Goal: Task Accomplishment & Management: Use online tool/utility

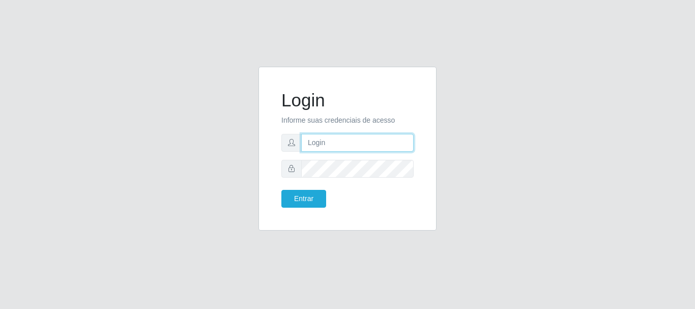
click at [332, 149] on input "text" at bounding box center [357, 143] width 112 height 18
type input "Ubiratan@confglacer"
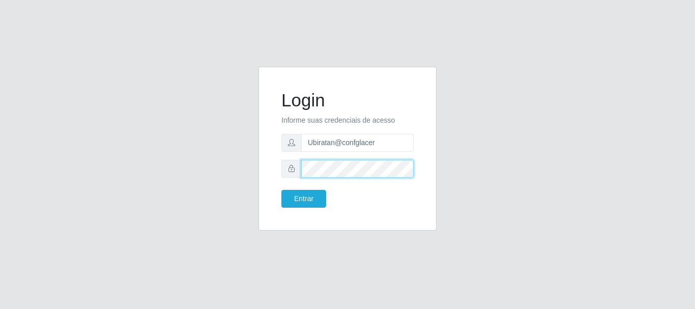
click at [281, 190] on button "Entrar" at bounding box center [303, 199] width 45 height 18
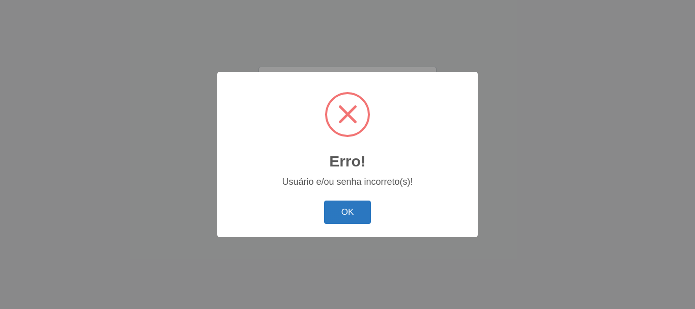
click at [354, 218] on button "OK" at bounding box center [347, 212] width 47 height 24
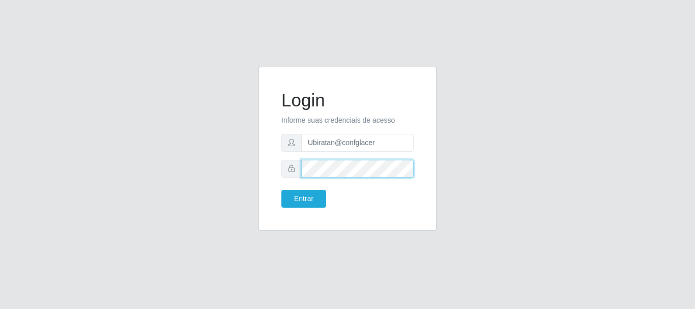
click at [281, 190] on button "Entrar" at bounding box center [303, 199] width 45 height 18
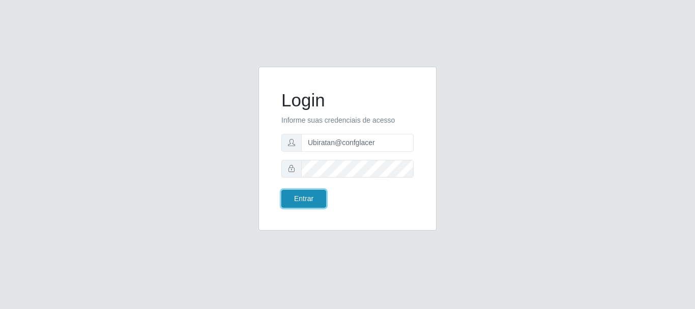
click at [310, 199] on button "Entrar" at bounding box center [303, 199] width 45 height 18
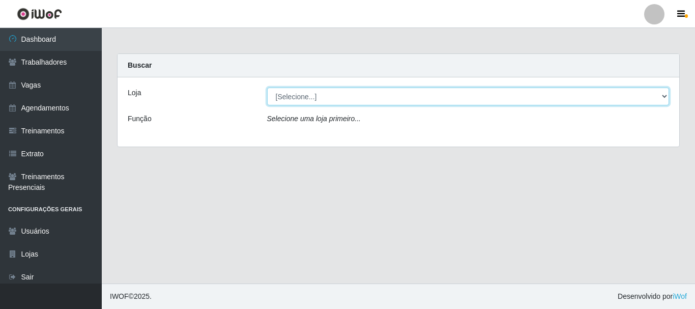
click at [665, 97] on select "[Selecione...] Glace Real Confeitaria" at bounding box center [468, 96] width 402 height 18
select select "445"
click at [267, 87] on select "[Selecione...] Glace Real Confeitaria" at bounding box center [468, 96] width 402 height 18
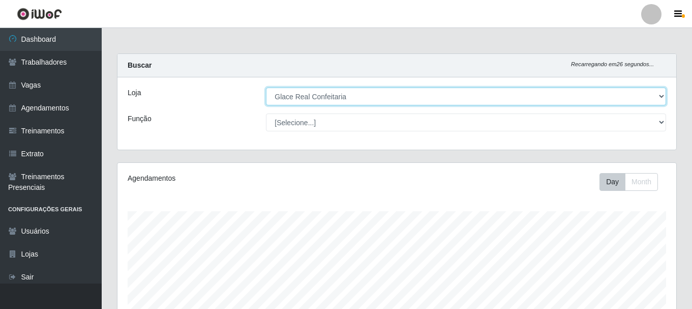
scroll to position [186, 0]
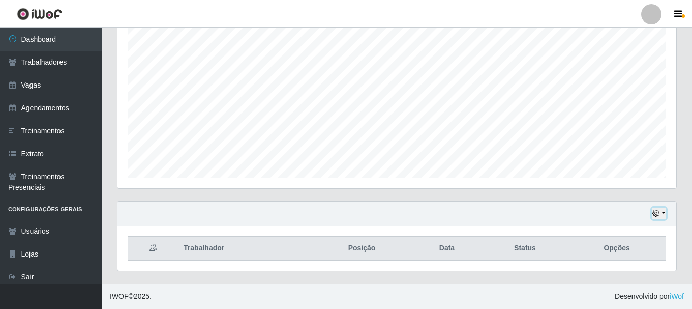
click at [664, 217] on button "button" at bounding box center [659, 213] width 14 height 12
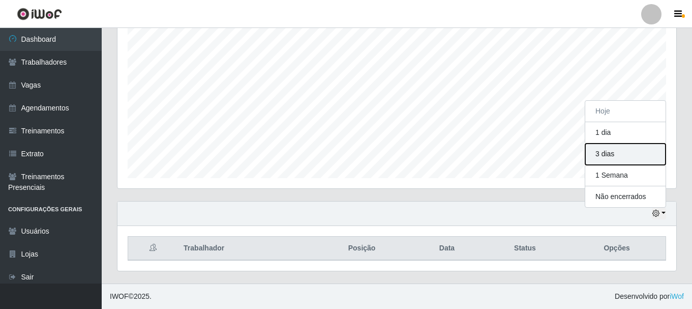
click at [624, 154] on button "3 dias" at bounding box center [625, 153] width 80 height 21
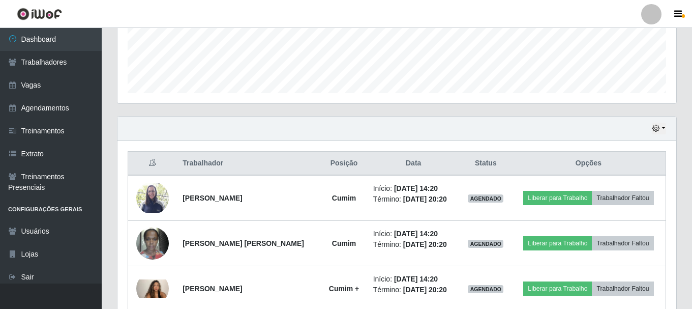
scroll to position [321, 0]
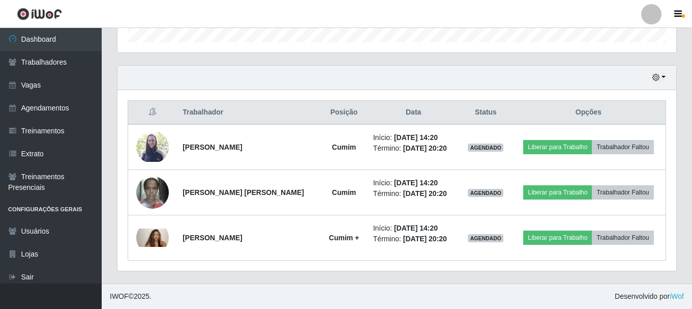
click at [667, 77] on div "Hoje 1 dia 3 dias 1 Semana Não encerrados" at bounding box center [396, 78] width 559 height 24
click at [662, 79] on button "button" at bounding box center [659, 78] width 14 height 12
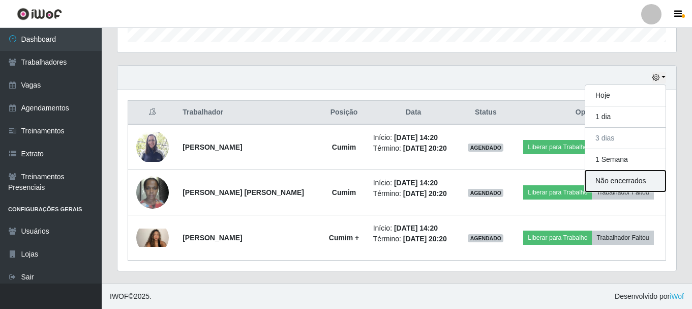
click at [637, 171] on button "Não encerrados" at bounding box center [625, 180] width 80 height 21
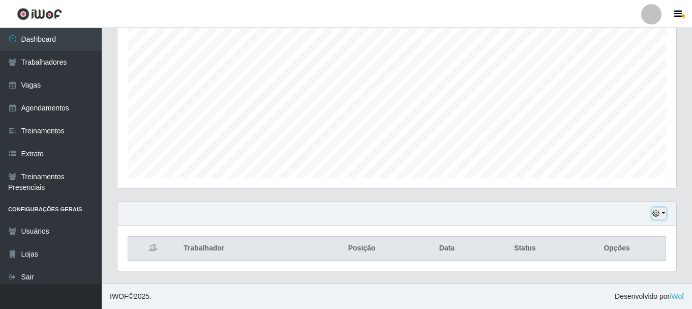
click at [663, 216] on button "button" at bounding box center [659, 213] width 14 height 12
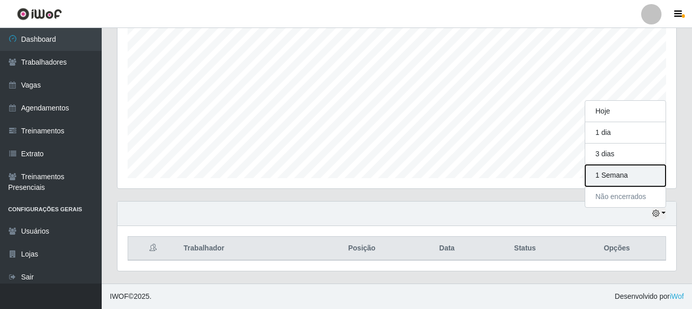
click at [633, 180] on button "1 Semana" at bounding box center [625, 175] width 80 height 21
